Goal: Transaction & Acquisition: Obtain resource

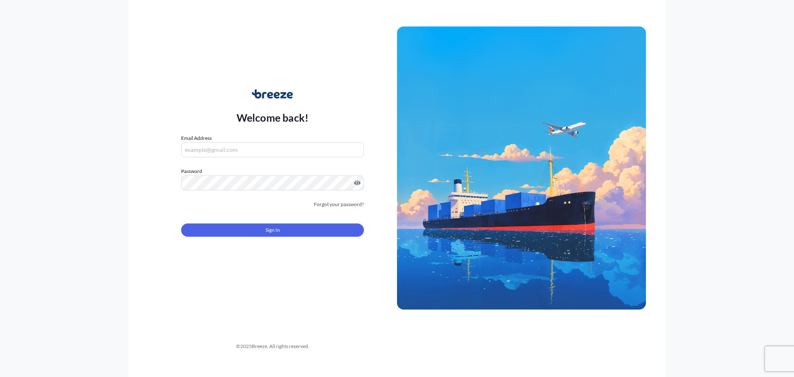
type input "[EMAIL_ADDRESS][DOMAIN_NAME]"
click at [262, 232] on button "Sign In" at bounding box center [272, 229] width 183 height 13
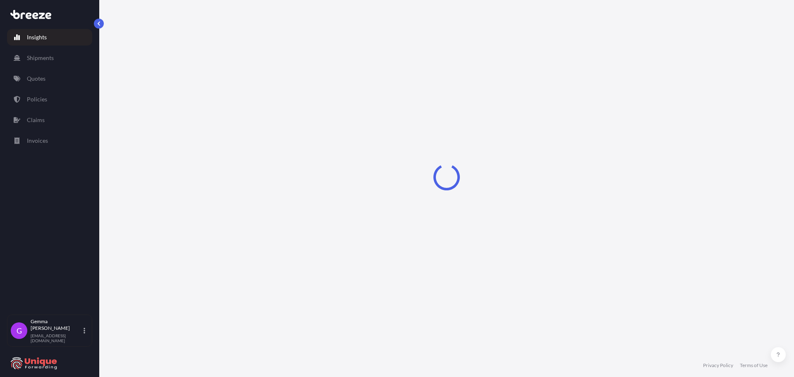
select select "2025"
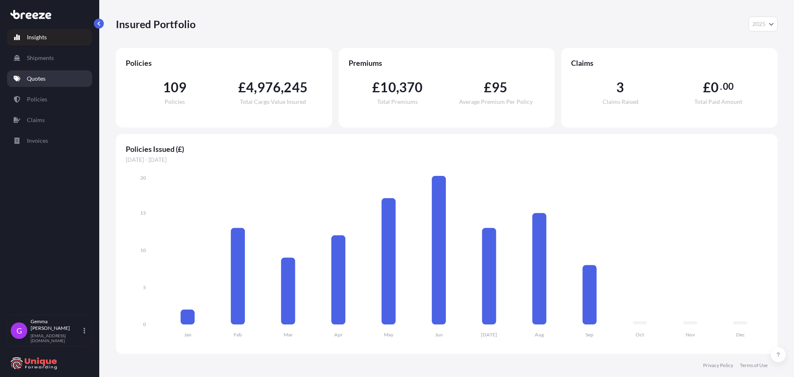
click at [40, 79] on p "Quotes" at bounding box center [36, 78] width 19 height 8
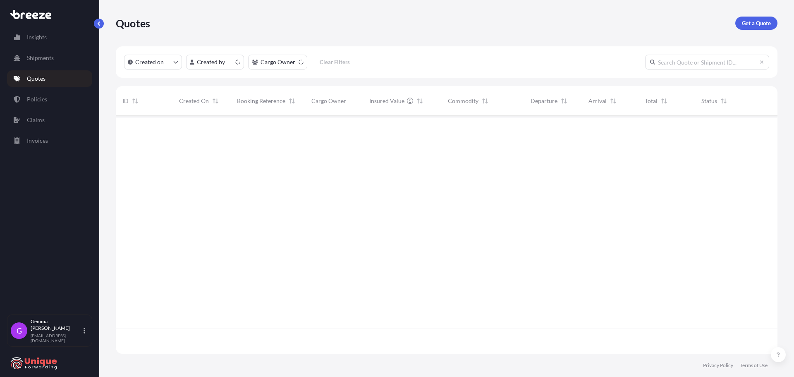
scroll to position [236, 656]
click at [756, 24] on p "Get a Quote" at bounding box center [756, 23] width 29 height 8
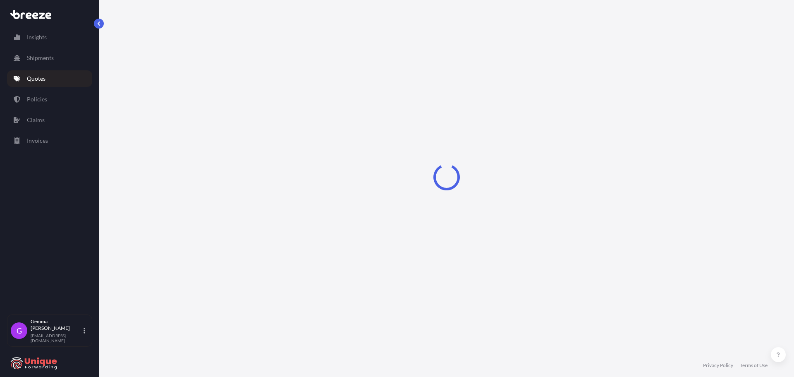
select select "Road"
select select "Sea"
select select "1"
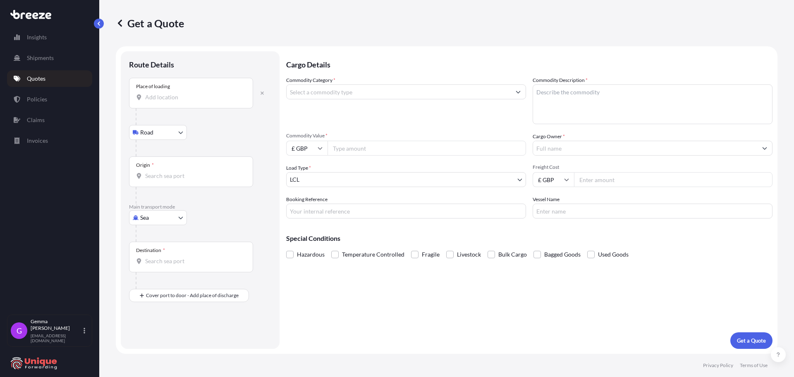
click at [175, 100] on input "Place of loading" at bounding box center [194, 97] width 98 height 8
click at [252, 223] on div "Main transport mode Sea Sea Air Road Rail" at bounding box center [200, 222] width 142 height 38
click at [262, 94] on icon "button" at bounding box center [262, 92] width 3 height 3
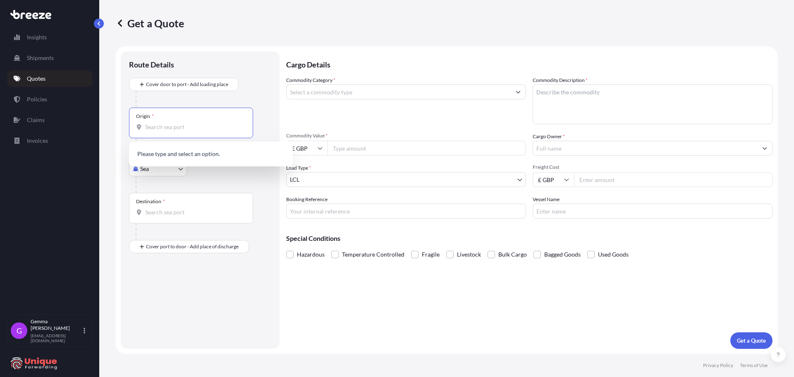
click at [166, 128] on input "Origin *" at bounding box center [194, 127] width 98 height 8
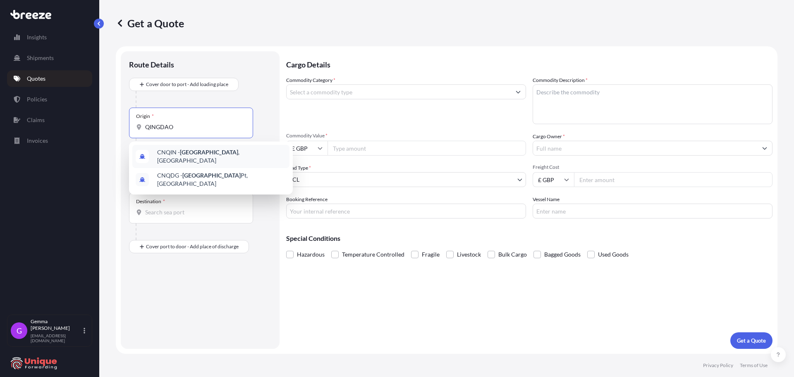
click at [213, 153] on span "CNQIN - [GEOGRAPHIC_DATA] , [GEOGRAPHIC_DATA]" at bounding box center [221, 156] width 129 height 17
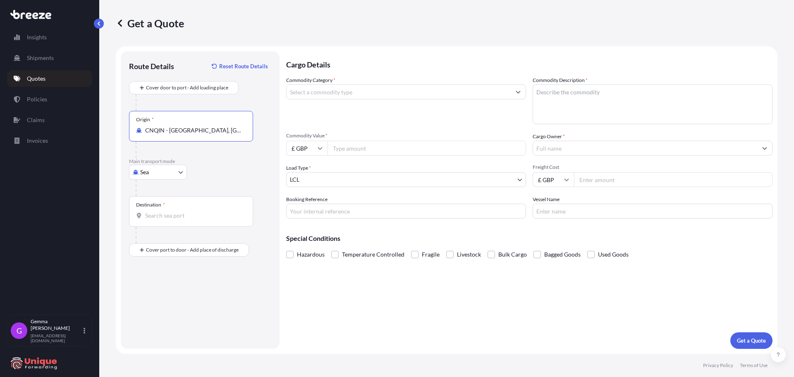
type input "CNQIN - [GEOGRAPHIC_DATA], [GEOGRAPHIC_DATA]"
click at [172, 215] on input "Destination *" at bounding box center [194, 215] width 98 height 8
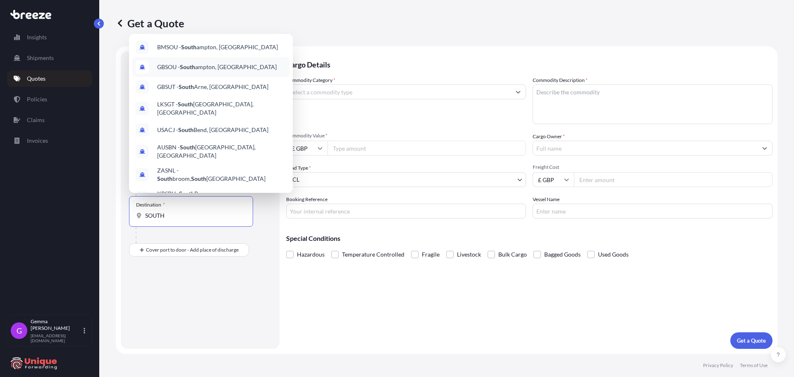
click at [227, 66] on span "GBSOU - [GEOGRAPHIC_DATA], [GEOGRAPHIC_DATA]" at bounding box center [217, 67] width 120 height 8
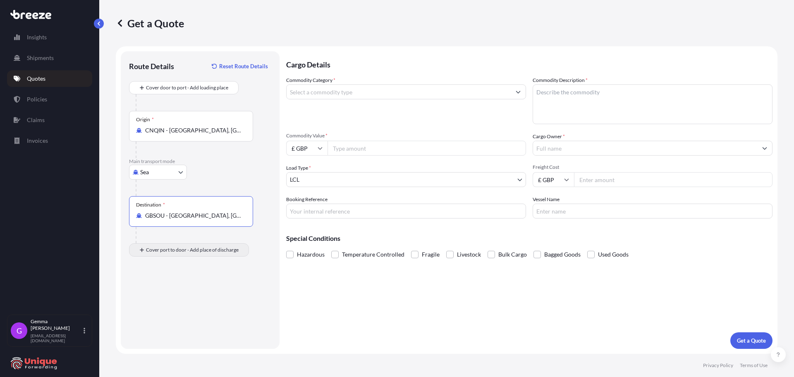
type input "GBSOU - [GEOGRAPHIC_DATA], [GEOGRAPHIC_DATA]"
click at [191, 298] on div "Place of Discharge" at bounding box center [191, 290] width 124 height 31
click at [191, 298] on input "Place of Discharge" at bounding box center [194, 294] width 98 height 8
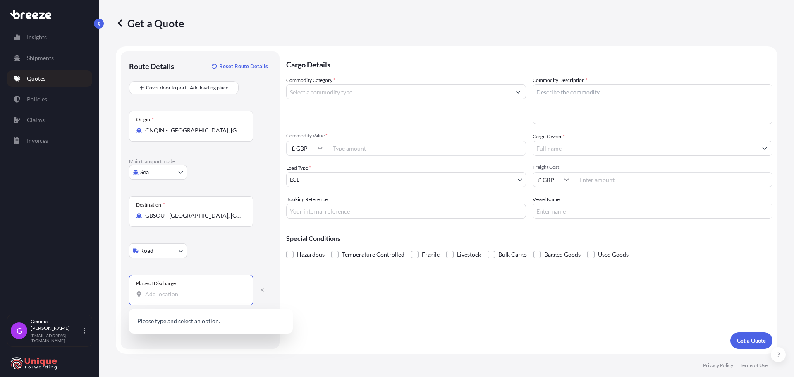
paste input "[GEOGRAPHIC_DATA] PO7 7UP"
click at [209, 325] on span "[STREET_ADDRESS]" at bounding box center [183, 322] width 52 height 8
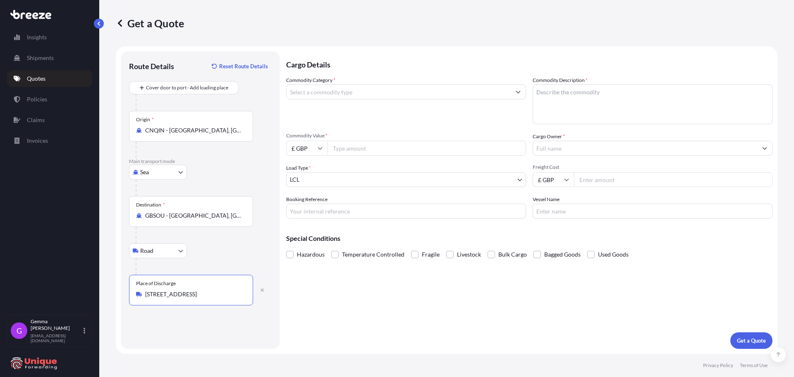
type input "[STREET_ADDRESS]"
click at [372, 90] on input "Commodity Category *" at bounding box center [399, 91] width 224 height 15
click at [622, 117] on textarea "Commodity Description *" at bounding box center [653, 104] width 240 height 40
click at [377, 96] on input "SAFETY" at bounding box center [399, 91] width 224 height 15
drag, startPoint x: 368, startPoint y: 86, endPoint x: 213, endPoint y: 87, distance: 154.7
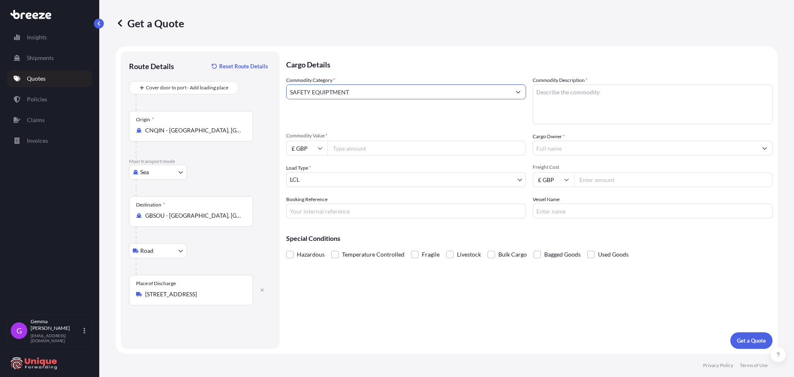
click at [213, 87] on form "Route Details Reset Route Details Cover door to port - Add loading place Place …" at bounding box center [447, 199] width 662 height 307
paste input "[GEOGRAPHIC_DATA] PO7 7UP"
drag, startPoint x: 422, startPoint y: 90, endPoint x: 143, endPoint y: 93, distance: 279.2
click at [143, 93] on form "Route Details Reset Route Details Cover door to port - Add loading place Place …" at bounding box center [447, 199] width 662 height 307
click at [333, 91] on input "SAFETY EQUIPTMENT" at bounding box center [399, 91] width 224 height 15
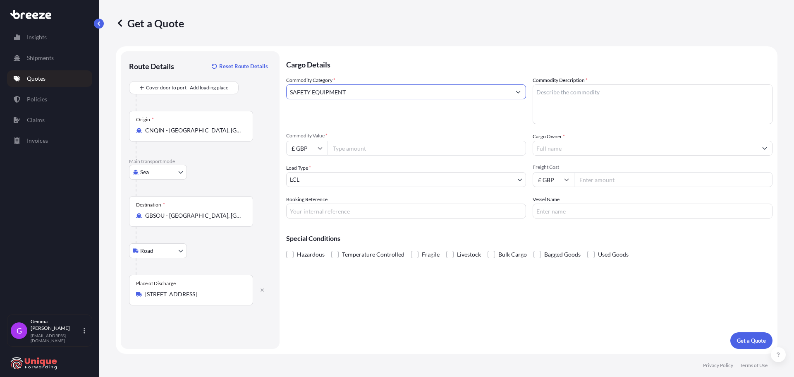
drag, startPoint x: 370, startPoint y: 95, endPoint x: 119, endPoint y: 90, distance: 251.5
click at [119, 90] on form "Route Details Reset Route Details Cover door to port - Add loading place Place …" at bounding box center [447, 199] width 662 height 307
type input "SAFETY EQUIPMENT"
click at [646, 101] on textarea "Commodity Description *" at bounding box center [653, 104] width 240 height 40
paste textarea "SAFETY EQUIPMENT"
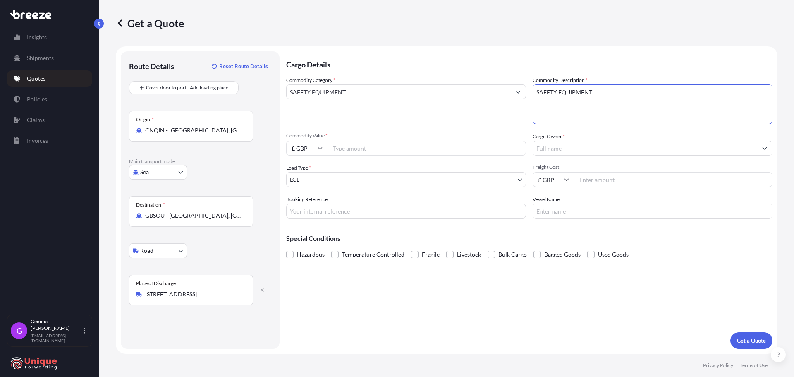
type textarea "SAFETY EQUIPMENT"
click at [358, 148] on input "Commodity Value *" at bounding box center [427, 148] width 199 height 15
click at [302, 149] on input "£ GBP" at bounding box center [306, 148] width 41 height 15
click at [305, 206] on div "$ USD" at bounding box center [307, 206] width 35 height 16
type input "$ USD"
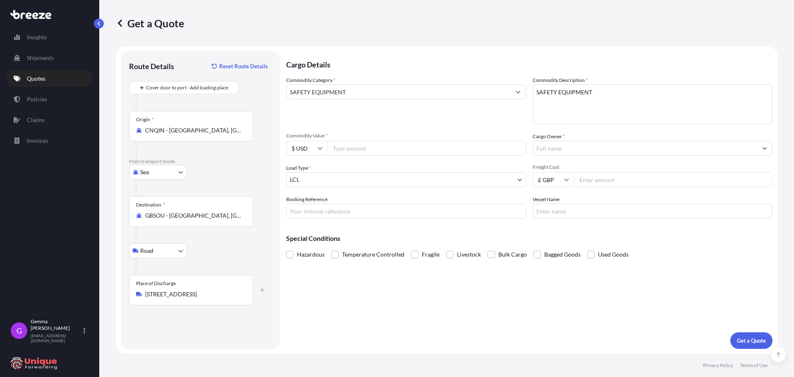
click at [359, 150] on input "Commodity Value *" at bounding box center [427, 148] width 199 height 15
type input "25120"
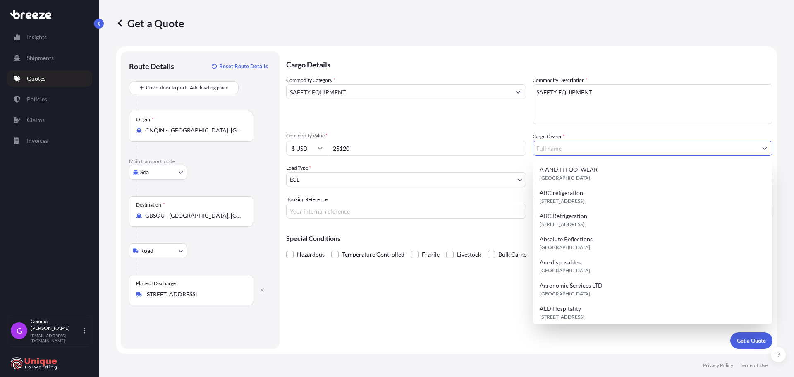
click at [559, 154] on input "Cargo Owner *" at bounding box center [645, 148] width 224 height 15
click at [578, 149] on input "CC" at bounding box center [645, 148] width 224 height 15
paste input "Safeaid Ltd"
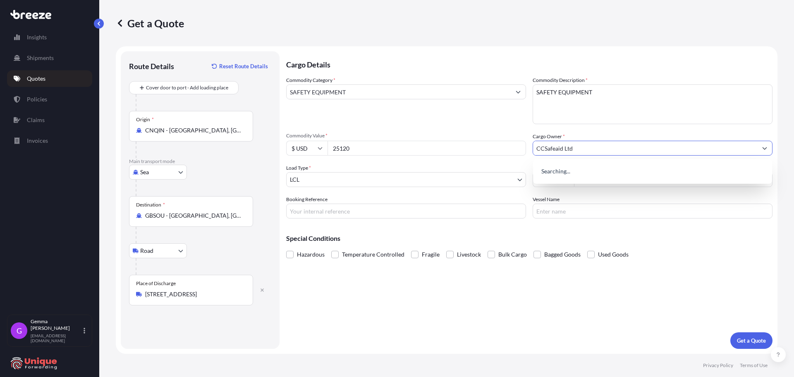
drag, startPoint x: 578, startPoint y: 149, endPoint x: 439, endPoint y: 157, distance: 139.2
click at [439, 157] on div "Commodity Category * SAFETY EQUIPMENT Commodity Description * SAFETY EQUIPMENT …" at bounding box center [529, 147] width 486 height 142
paste input "text"
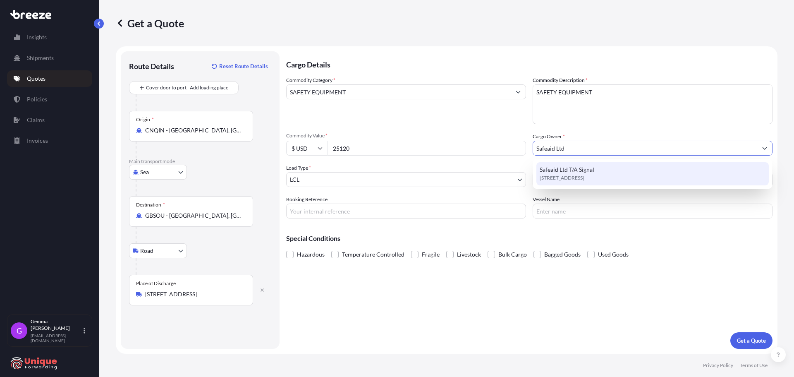
click at [577, 175] on span "[STREET_ADDRESS]" at bounding box center [562, 178] width 45 height 8
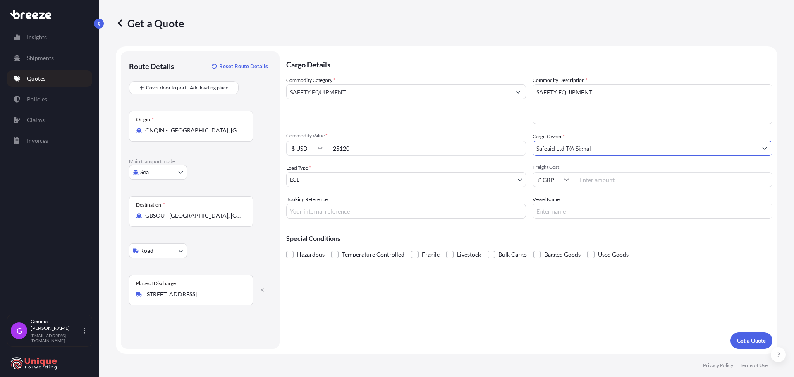
type input "Safeaid Ltd T/A Signal"
click at [394, 210] on input "Booking Reference" at bounding box center [406, 210] width 240 height 15
type input "#40926"
click at [752, 342] on p "Get a Quote" at bounding box center [751, 340] width 29 height 8
click at [443, 91] on input "SAFETY EQUIPMENT" at bounding box center [399, 91] width 224 height 15
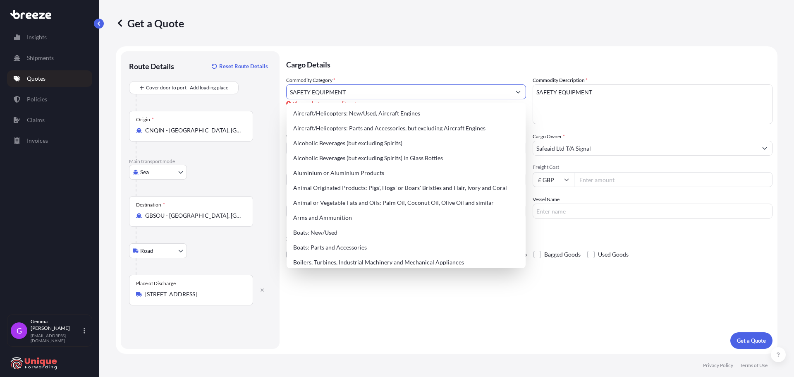
click at [522, 89] on button "Show suggestions" at bounding box center [518, 91] width 15 height 15
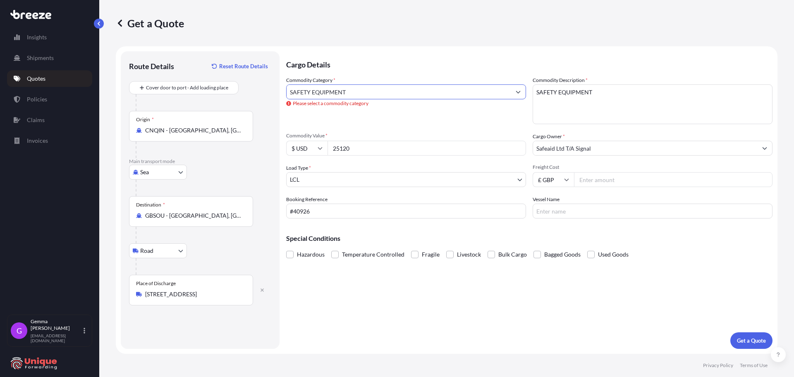
drag, startPoint x: 191, startPoint y: 94, endPoint x: -63, endPoint y: 98, distance: 254.0
click at [0, 98] on html "140 options available. Insights Shipments Quotes Policies Claims Invoices G [PE…" at bounding box center [397, 188] width 794 height 377
drag, startPoint x: 368, startPoint y: 92, endPoint x: 211, endPoint y: 93, distance: 156.8
click at [211, 93] on form "Route Details Reset Route Details Cover door to port - Add loading place Place …" at bounding box center [447, 199] width 662 height 307
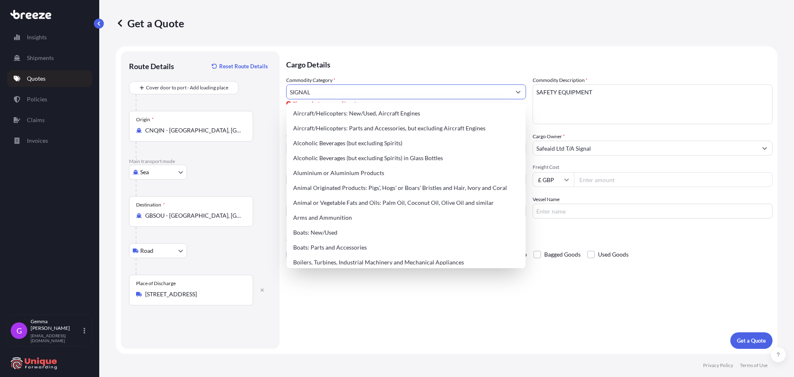
click at [521, 90] on button "Show suggestions" at bounding box center [518, 91] width 15 height 15
drag, startPoint x: 371, startPoint y: 92, endPoint x: 118, endPoint y: 105, distance: 253.5
click at [118, 105] on form "Route Details Reset Route Details Cover door to port - Add loading place Place …" at bounding box center [447, 199] width 662 height 307
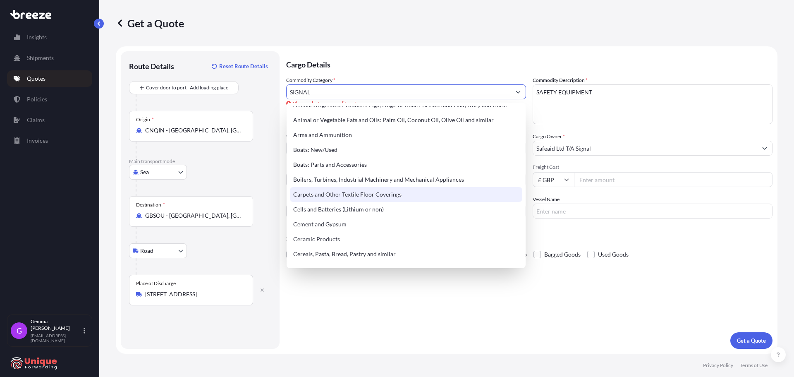
scroll to position [207, 0]
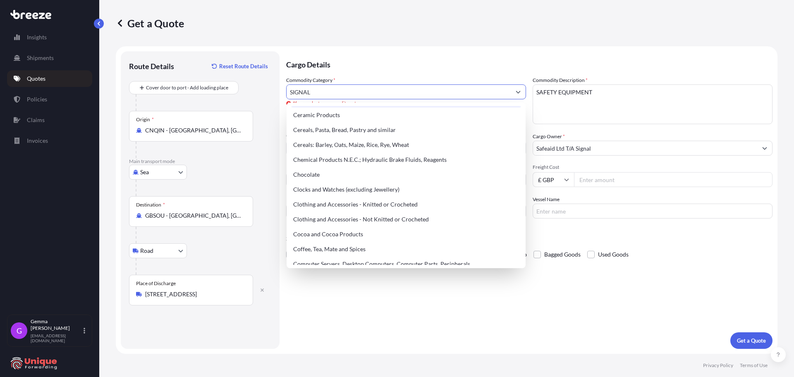
click at [353, 94] on input "SIGNAL" at bounding box center [399, 91] width 224 height 15
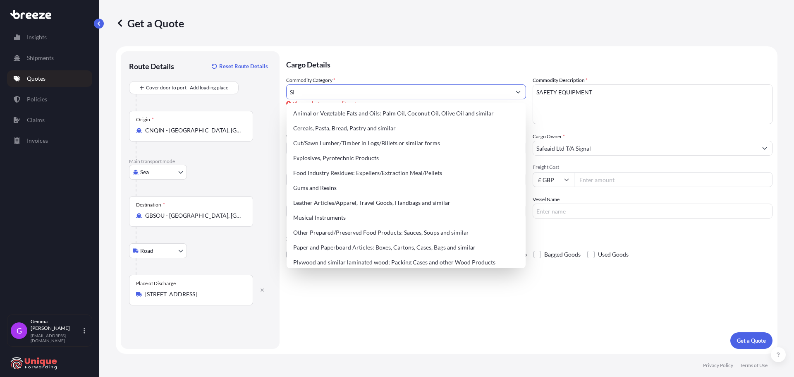
type input "S"
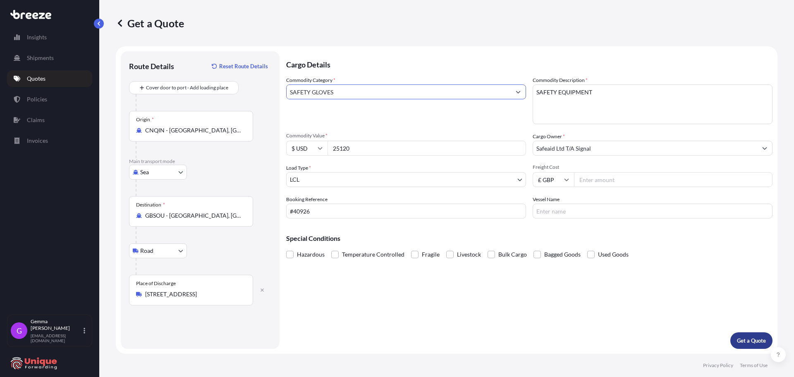
click at [748, 340] on p "Get a Quote" at bounding box center [751, 340] width 29 height 8
click at [421, 95] on input "SAFETY GLOVES" at bounding box center [399, 91] width 224 height 15
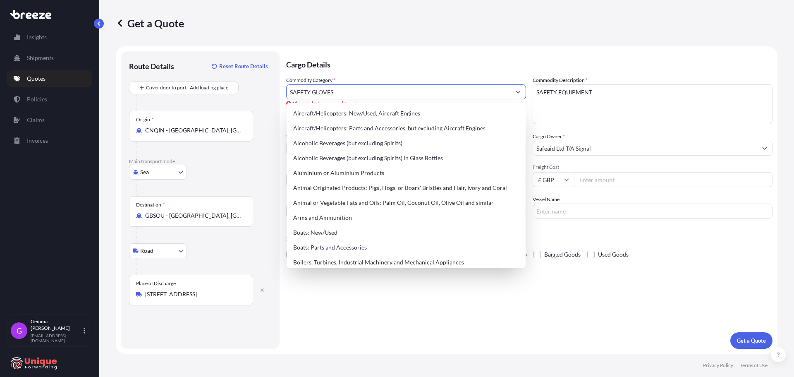
click at [421, 95] on input "SAFETY GLOVES" at bounding box center [399, 91] width 224 height 15
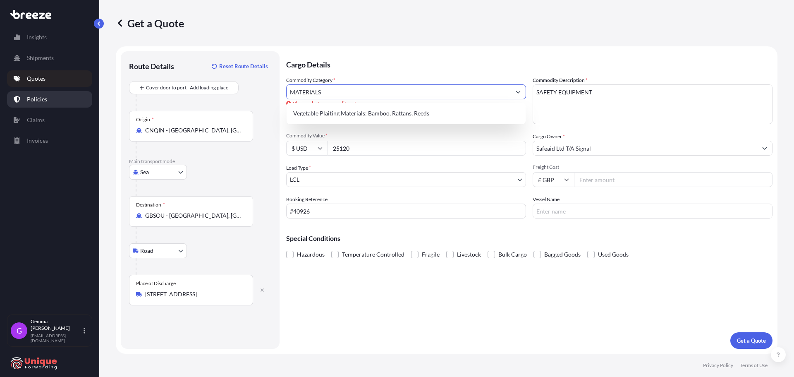
drag, startPoint x: 199, startPoint y: 102, endPoint x: 24, endPoint y: 103, distance: 174.9
click at [38, 101] on div "Insights Shipments Quotes Policies Claims Invoices G [PERSON_NAME] [EMAIL_ADDRE…" at bounding box center [397, 188] width 794 height 377
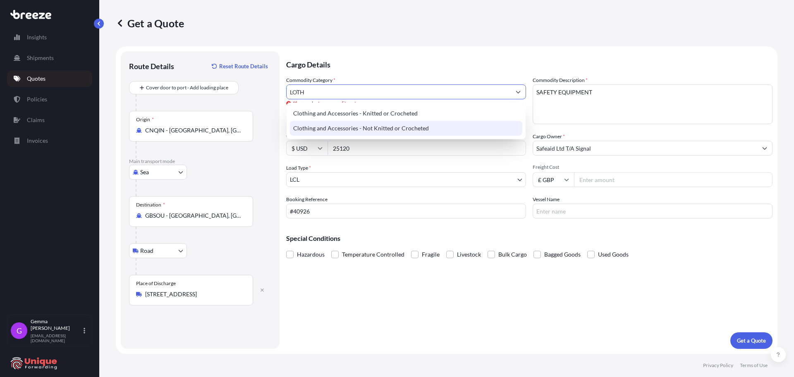
click at [416, 131] on div "Clothing and Accessories - Not Knitted or Crocheted" at bounding box center [406, 128] width 232 height 15
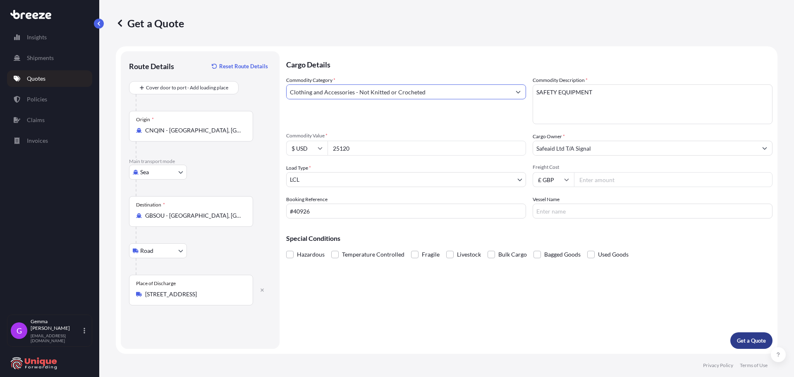
type input "Clothing and Accessories - Not Knitted or Crocheted"
click at [743, 335] on button "Get a Quote" at bounding box center [751, 340] width 42 height 17
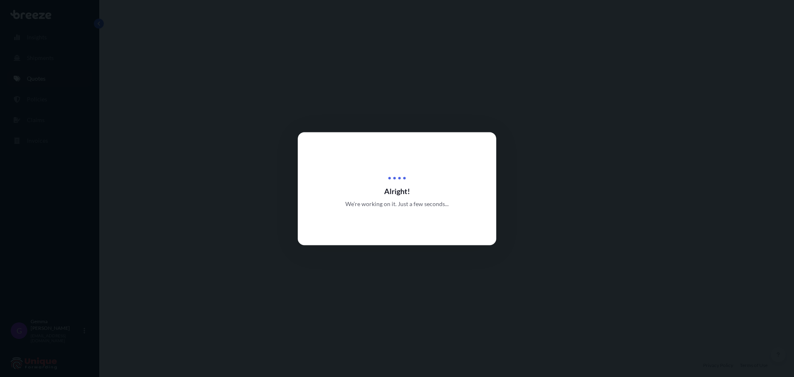
select select "Sea"
select select "Road"
select select "1"
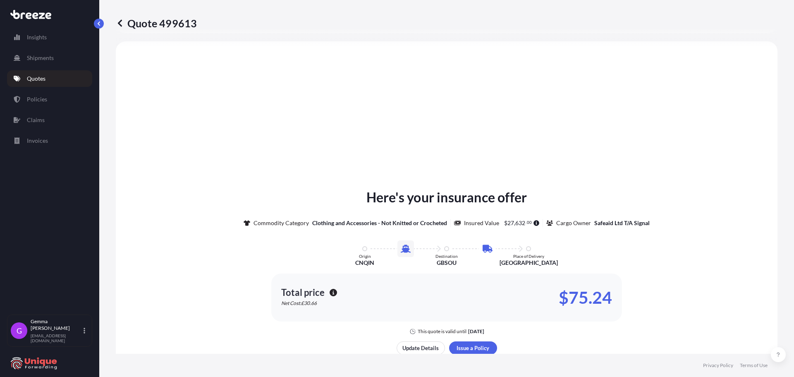
scroll to position [365, 0]
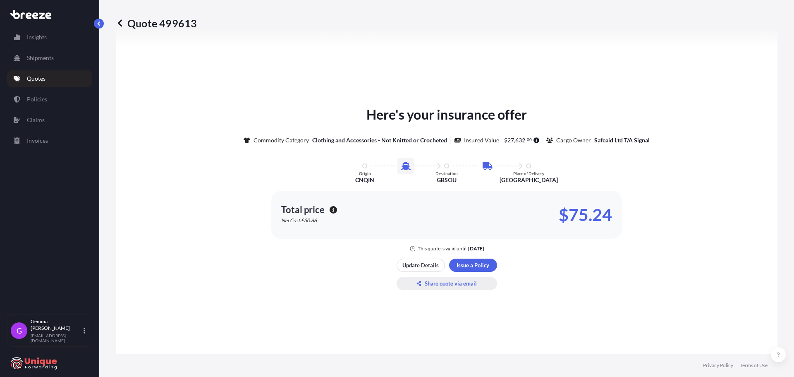
click at [452, 282] on p "Share quote via email" at bounding box center [451, 283] width 52 height 8
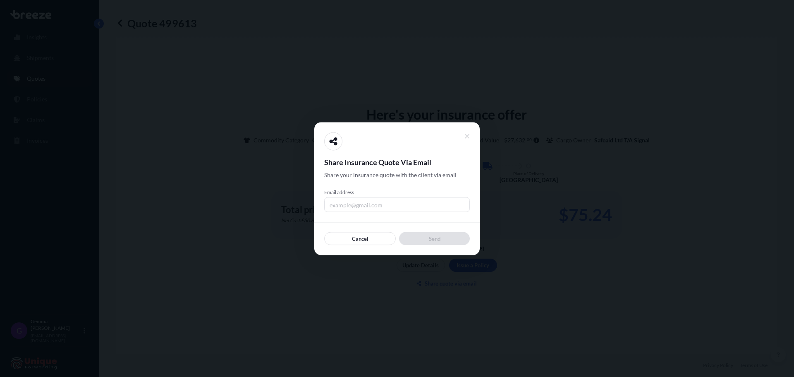
click at [367, 205] on input "Email address" at bounding box center [397, 204] width 146 height 15
type input "[EMAIL_ADDRESS][DOMAIN_NAME]"
